Goal: Ask a question

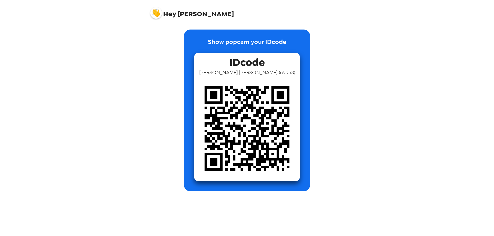
click at [157, 13] on img at bounding box center [156, 13] width 12 height 12
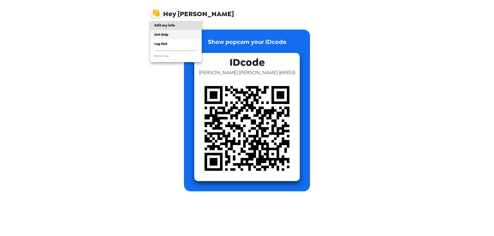
click at [160, 33] on span "Get help" at bounding box center [161, 34] width 14 height 4
